Goal: Task Accomplishment & Management: Use online tool/utility

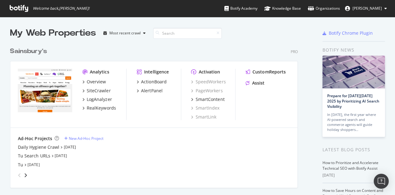
scroll to position [190, 385]
click at [34, 155] on div "Tu Search URLs" at bounding box center [34, 156] width 32 height 6
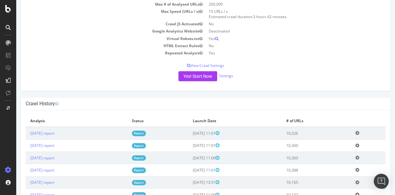
scroll to position [94, 0]
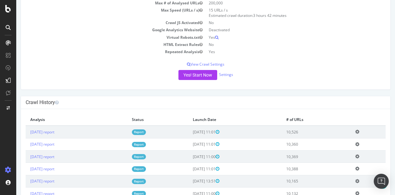
click at [146, 130] on link "Report" at bounding box center [139, 131] width 14 height 5
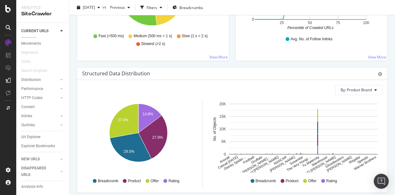
scroll to position [397, 0]
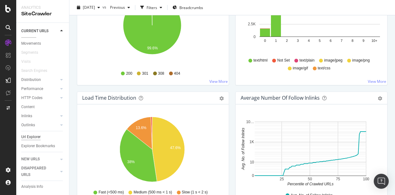
click at [35, 134] on div "Url Explorer" at bounding box center [30, 137] width 19 height 7
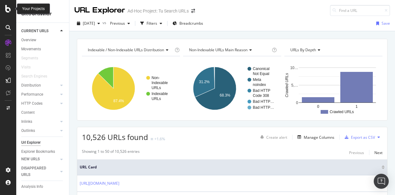
click at [7, 7] on icon at bounding box center [8, 8] width 6 height 7
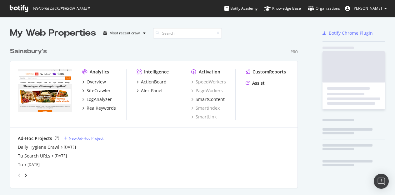
scroll to position [190, 385]
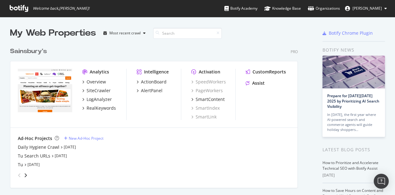
click at [27, 174] on div "angle-right" at bounding box center [25, 175] width 4 height 6
click at [26, 174] on icon "angle-right" at bounding box center [25, 175] width 3 height 5
click at [25, 174] on icon "angle-right" at bounding box center [25, 175] width 3 height 5
click at [19, 174] on icon "angle-left" at bounding box center [19, 175] width 3 height 5
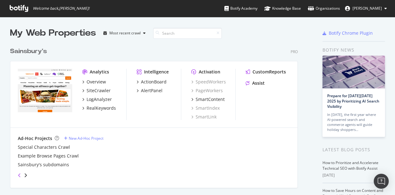
click at [19, 174] on icon "angle-left" at bounding box center [19, 175] width 3 height 5
click at [38, 164] on link "[DATE]" at bounding box center [33, 164] width 12 height 5
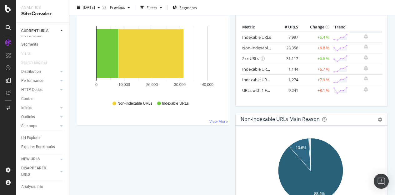
scroll to position [21, 0]
drag, startPoint x: 31, startPoint y: 128, endPoint x: 62, endPoint y: 123, distance: 31.5
click at [31, 134] on div "Url Explorer" at bounding box center [30, 137] width 19 height 7
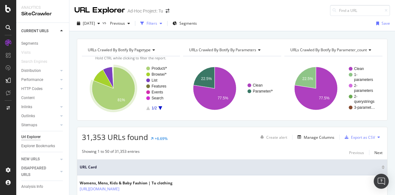
click at [157, 23] on div "Filters" at bounding box center [151, 23] width 11 height 5
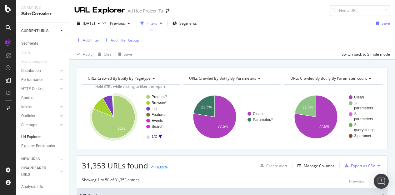
click at [90, 40] on div "Add Filter" at bounding box center [91, 39] width 17 height 5
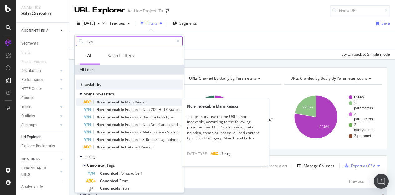
type input "non"
click at [133, 101] on span "Main" at bounding box center [130, 101] width 10 height 5
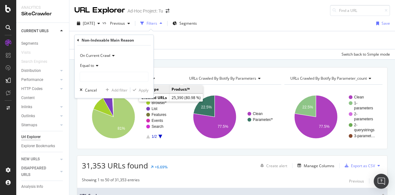
click at [93, 64] on span "Equal to" at bounding box center [87, 65] width 14 height 5
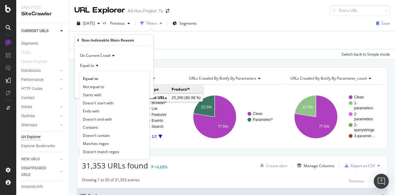
click at [93, 64] on span "Equal to" at bounding box center [87, 65] width 14 height 5
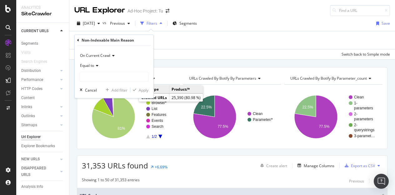
click at [97, 57] on span "On Current Crawl" at bounding box center [95, 55] width 30 height 5
click at [133, 52] on div "On Current Crawl" at bounding box center [114, 56] width 69 height 10
click at [91, 64] on span "Equal to" at bounding box center [87, 65] width 14 height 5
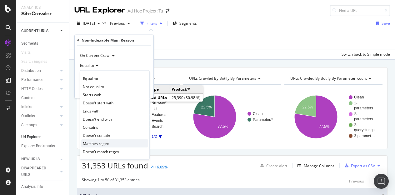
click at [118, 145] on div "Matches regex" at bounding box center [114, 143] width 67 height 8
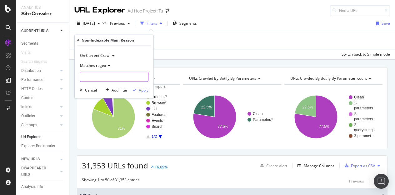
click at [102, 75] on input "text" at bounding box center [114, 77] width 68 height 10
type input "Meta noindex"
drag, startPoint x: 142, startPoint y: 93, endPoint x: 142, endPoint y: 90, distance: 3.4
click at [142, 93] on div "On Current Crawl Matches regex Meta noindex Cancel Add filter Apply" at bounding box center [114, 72] width 79 height 52
click at [142, 90] on div "Apply" at bounding box center [144, 89] width 10 height 5
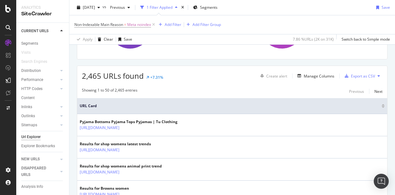
scroll to position [94, 0]
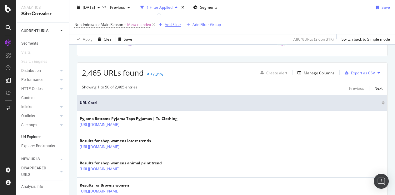
click at [173, 22] on div "Add Filter" at bounding box center [173, 24] width 17 height 5
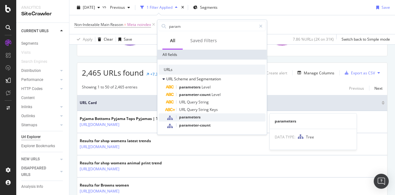
type input "param"
click at [203, 118] on div "parameters" at bounding box center [215, 117] width 99 height 8
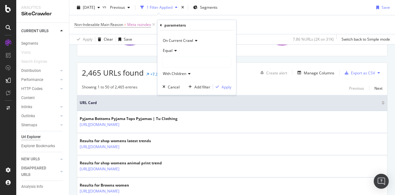
click at [172, 62] on div at bounding box center [197, 62] width 68 height 10
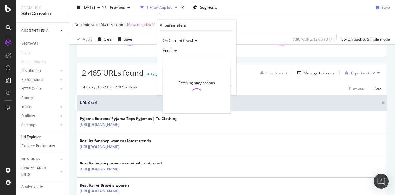
drag, startPoint x: 176, startPoint y: 44, endPoint x: 176, endPoint y: 38, distance: 5.6
click at [176, 41] on div "On Current Crawl" at bounding box center [196, 41] width 69 height 10
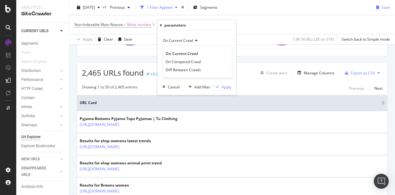
click at [176, 38] on span "On Current Crawl" at bounding box center [178, 40] width 30 height 5
click at [159, 44] on div "On Current Crawl Equal With Children Cancel Add filter Apply" at bounding box center [196, 63] width 79 height 64
click at [167, 74] on span "With Children" at bounding box center [174, 73] width 23 height 5
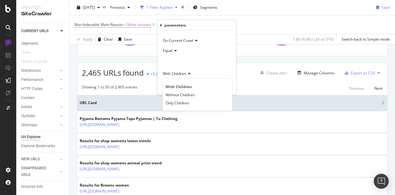
click at [167, 73] on span "With Children" at bounding box center [174, 73] width 23 height 5
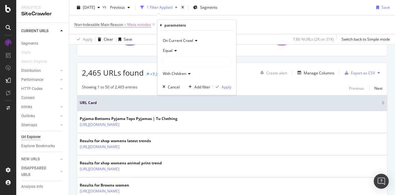
click at [169, 46] on div "Equal" at bounding box center [196, 51] width 69 height 10
click at [176, 61] on div "Equal" at bounding box center [197, 63] width 67 height 8
click at [176, 64] on div at bounding box center [197, 62] width 68 height 10
click at [177, 72] on span "Clean" at bounding box center [174, 74] width 10 height 5
click at [229, 86] on div "Apply" at bounding box center [226, 86] width 10 height 5
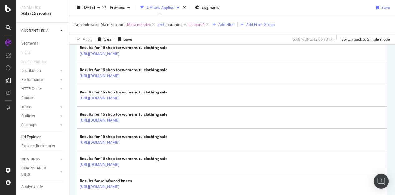
scroll to position [187, 0]
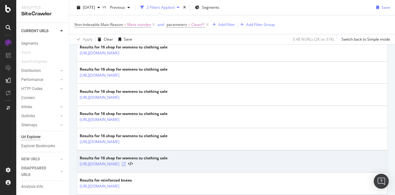
click at [126, 162] on icon at bounding box center [124, 164] width 4 height 4
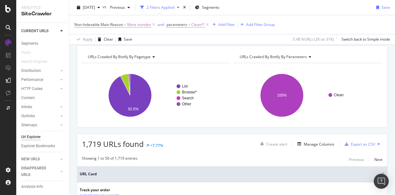
scroll to position [0, 0]
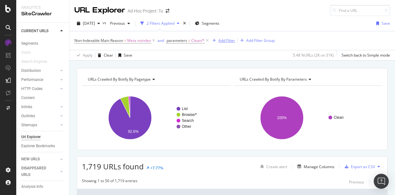
click at [224, 39] on div "Add Filter" at bounding box center [226, 40] width 17 height 5
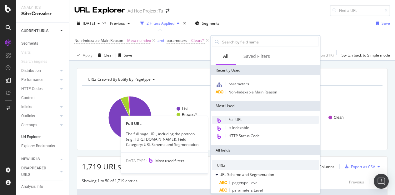
click at [246, 118] on div "Full URL" at bounding box center [265, 120] width 107 height 8
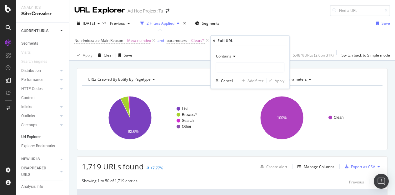
click at [232, 60] on div "Contains" at bounding box center [249, 56] width 69 height 10
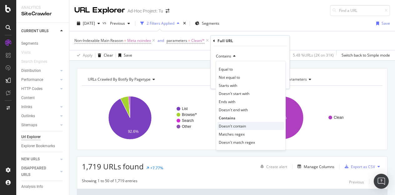
click at [240, 125] on span "Doesn't contain" at bounding box center [232, 125] width 27 height 5
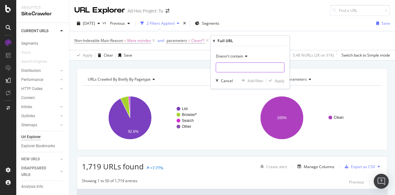
click at [224, 65] on input "text" at bounding box center [250, 67] width 68 height 10
type input ","
click at [276, 79] on div "Apply" at bounding box center [279, 80] width 10 height 5
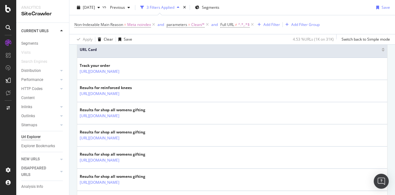
scroll to position [156, 0]
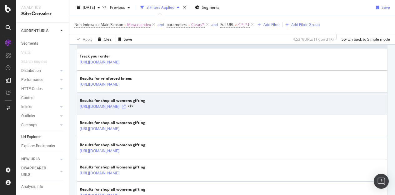
click at [126, 105] on icon at bounding box center [124, 107] width 4 height 4
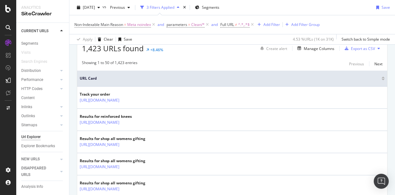
scroll to position [117, 0]
click at [270, 22] on div "Add Filter" at bounding box center [271, 24] width 17 height 5
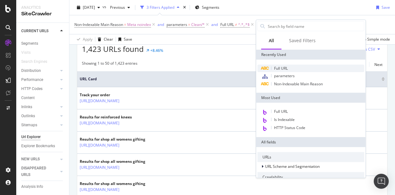
click at [277, 67] on span "Full URL" at bounding box center [281, 68] width 14 height 5
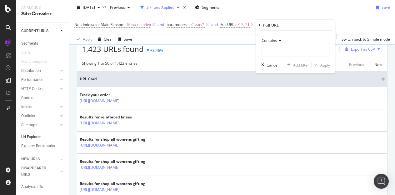
click at [272, 43] on span "Contains" at bounding box center [268, 40] width 15 height 5
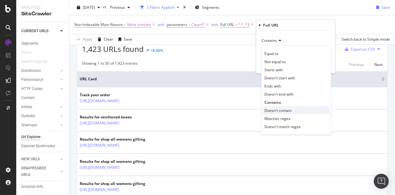
click at [279, 108] on span "Doesn't contain" at bounding box center [277, 109] width 27 height 5
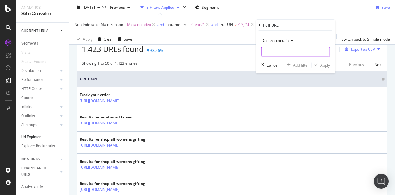
click at [266, 52] on input "text" at bounding box center [295, 52] width 68 height 10
type input "/list"
click at [318, 64] on div "button" at bounding box center [316, 65] width 8 height 4
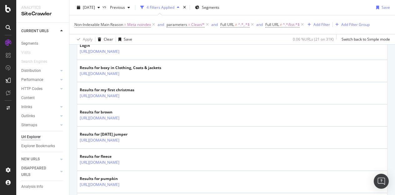
scroll to position [242, 0]
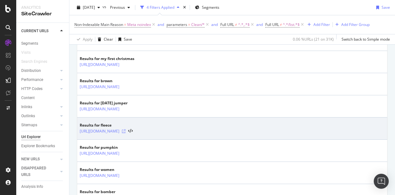
click at [126, 130] on icon at bounding box center [124, 131] width 4 height 4
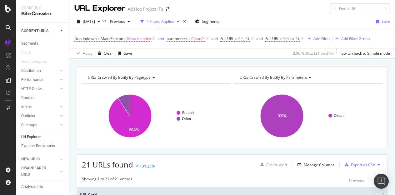
scroll to position [0, 0]
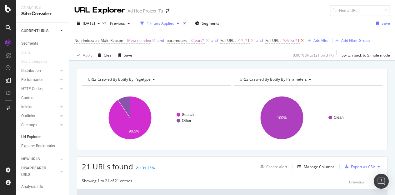
click at [304, 39] on icon at bounding box center [301, 40] width 5 height 6
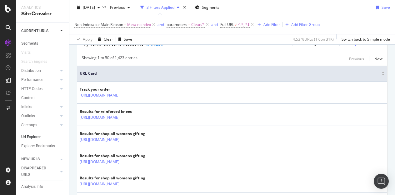
scroll to position [125, 0]
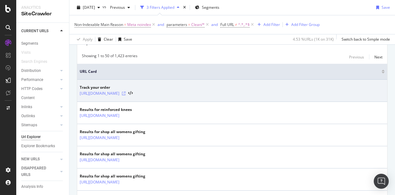
click at [126, 92] on icon at bounding box center [124, 93] width 4 height 4
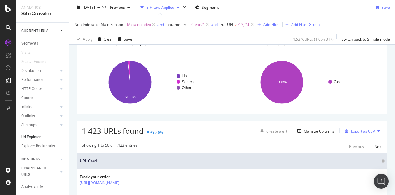
scroll to position [0, 0]
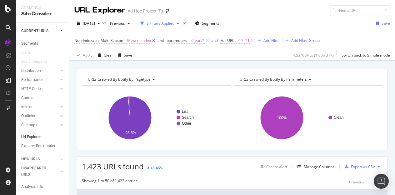
click at [153, 40] on icon at bounding box center [153, 40] width 5 height 6
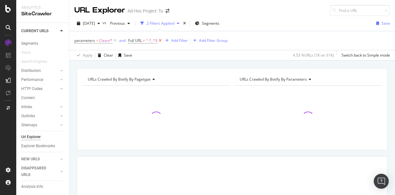
click at [159, 40] on icon at bounding box center [159, 40] width 5 height 6
click at [114, 40] on icon at bounding box center [114, 40] width 5 height 6
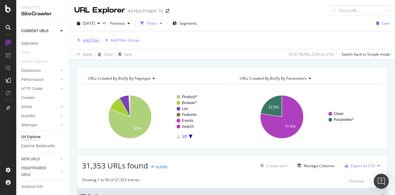
click at [97, 40] on div "Add Filter" at bounding box center [91, 39] width 17 height 5
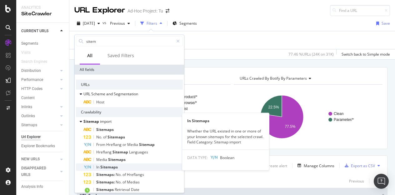
type input "sitem"
click at [117, 166] on span "Sitemaps" at bounding box center [108, 166] width 17 height 5
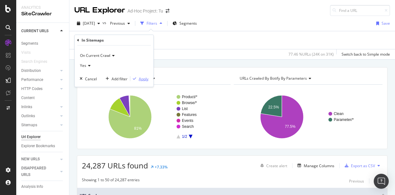
click at [146, 78] on div "Apply" at bounding box center [144, 78] width 10 height 5
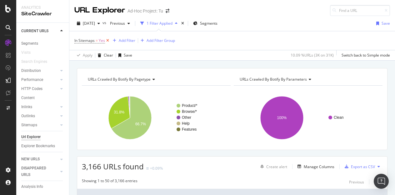
click at [108, 41] on icon at bounding box center [107, 40] width 5 height 6
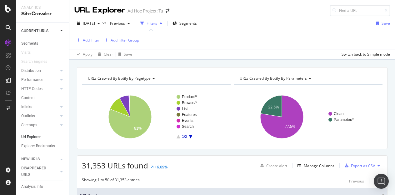
click at [87, 39] on div "Add Filter" at bounding box center [91, 39] width 17 height 5
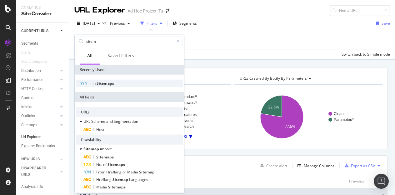
click at [114, 82] on div "In Sitemaps" at bounding box center [129, 83] width 107 height 7
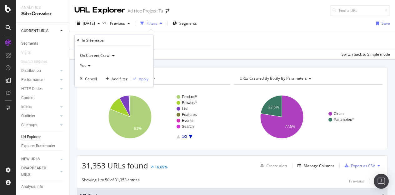
click at [101, 55] on span "On Current Crawl" at bounding box center [95, 55] width 30 height 5
click at [144, 80] on div "Apply" at bounding box center [144, 78] width 10 height 5
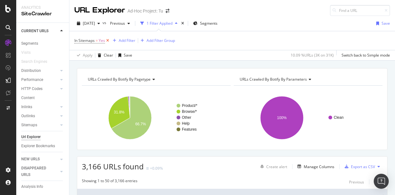
click at [107, 40] on icon at bounding box center [107, 40] width 5 height 6
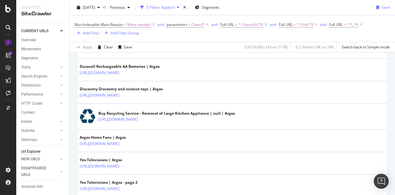
scroll to position [656, 0]
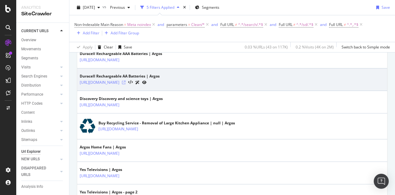
click at [126, 84] on icon at bounding box center [124, 83] width 4 height 4
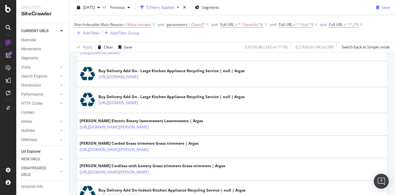
scroll to position [219, 0]
click at [350, 25] on span "^.*,.*$" at bounding box center [353, 24] width 12 height 9
click at [370, 32] on div "Non-Indexable Main Reason = Meta noindex and parameters = Clean/* and Full URL …" at bounding box center [231, 28] width 315 height 17
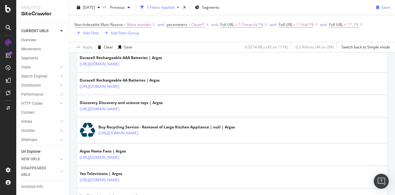
scroll to position [496, 0]
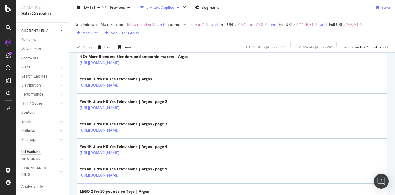
drag, startPoint x: 152, startPoint y: 25, endPoint x: 140, endPoint y: 19, distance: 13.0
click at [145, 34] on div "Non-Indexable Main Reason = Meta noindex and parameters = Clean/* and Full URL …" at bounding box center [231, 28] width 315 height 17
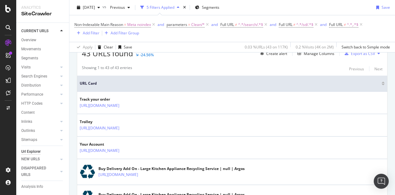
scroll to position [0, 0]
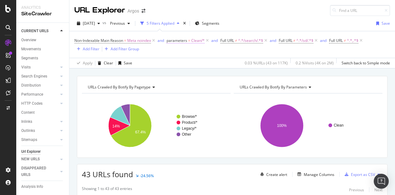
click at [155, 39] on icon at bounding box center [153, 40] width 5 height 6
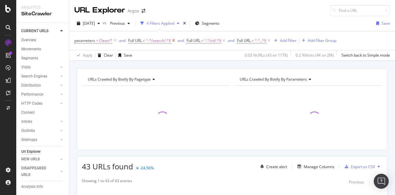
click at [172, 40] on icon at bounding box center [173, 40] width 5 height 6
click at [114, 39] on icon at bounding box center [114, 40] width 5 height 6
click at [156, 41] on icon at bounding box center [156, 40] width 5 height 6
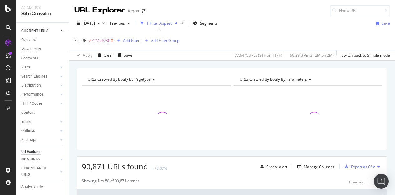
click at [113, 38] on icon at bounding box center [111, 40] width 5 height 6
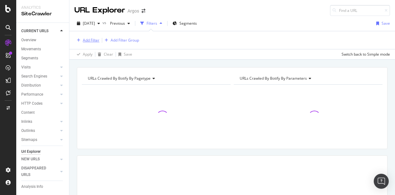
click at [91, 39] on div "Add Filter" at bounding box center [91, 39] width 17 height 5
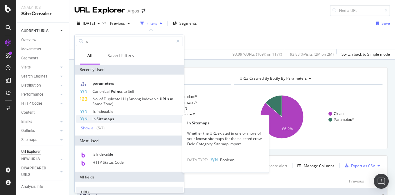
type input "s"
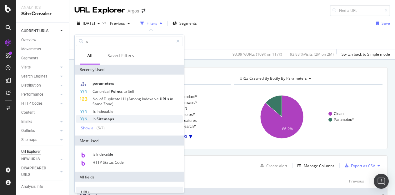
click at [112, 117] on span "Sitemaps" at bounding box center [104, 118] width 17 height 5
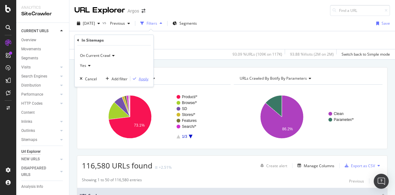
click at [143, 78] on div "Apply" at bounding box center [144, 78] width 10 height 5
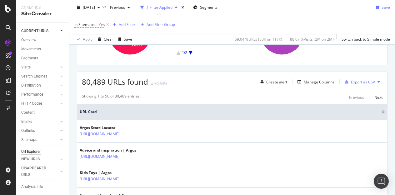
scroll to position [94, 0]
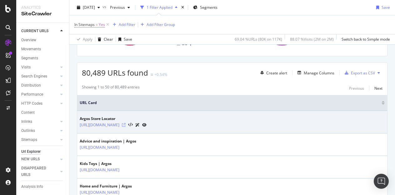
click at [126, 123] on icon at bounding box center [124, 125] width 4 height 4
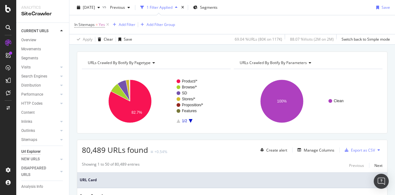
scroll to position [0, 0]
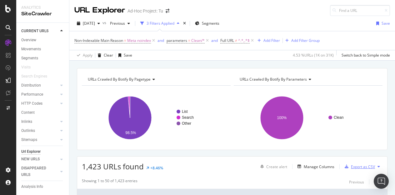
click at [356, 165] on div "Export as CSV" at bounding box center [363, 166] width 24 height 5
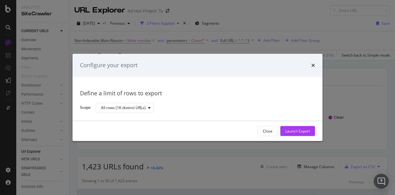
click at [308, 131] on div "Launch Export" at bounding box center [297, 130] width 25 height 5
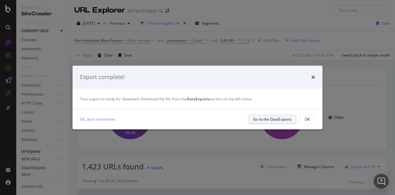
click at [278, 116] on div "Go to the DataExports" at bounding box center [272, 118] width 38 height 5
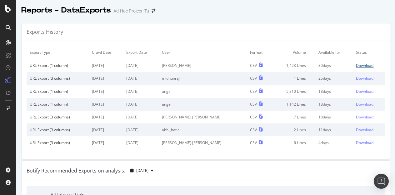
click at [356, 64] on div "Download" at bounding box center [364, 65] width 17 height 5
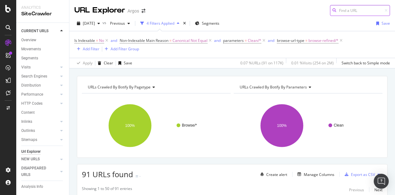
scroll to position [170, 0]
